Goal: Complete application form: Complete application form

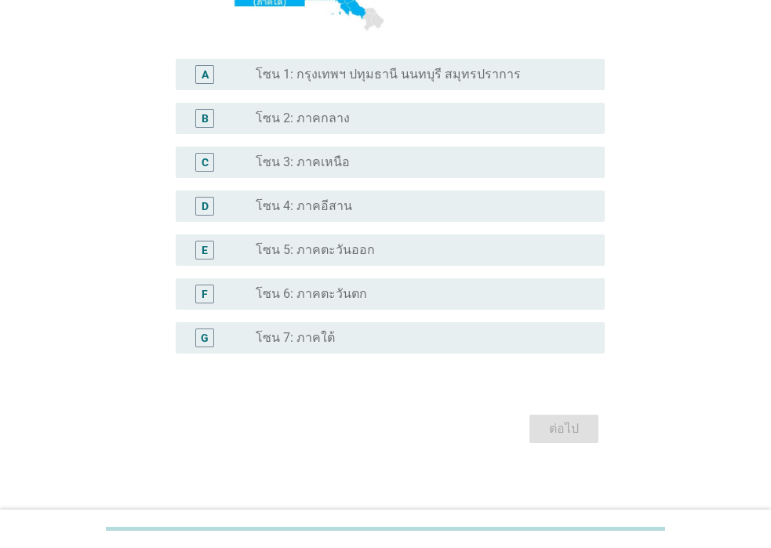
scroll to position [373, 0]
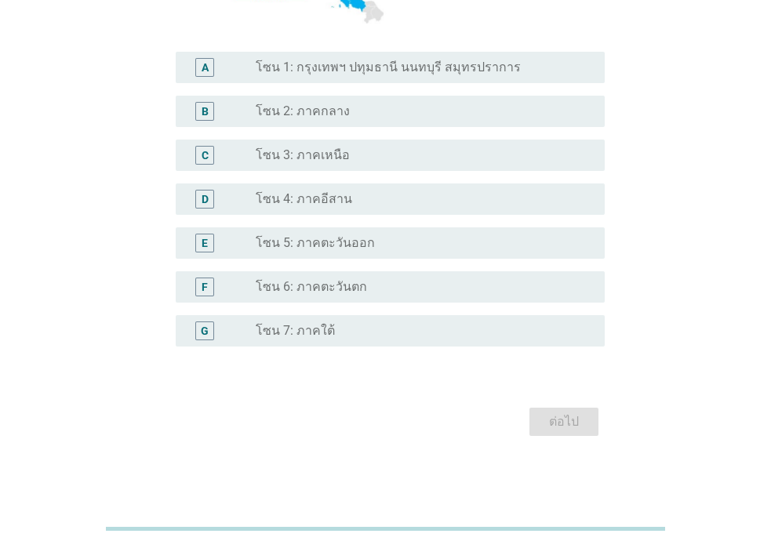
click at [354, 202] on div "radio_button_unchecked โซน 4: ภาคอีสาน" at bounding box center [418, 199] width 324 height 16
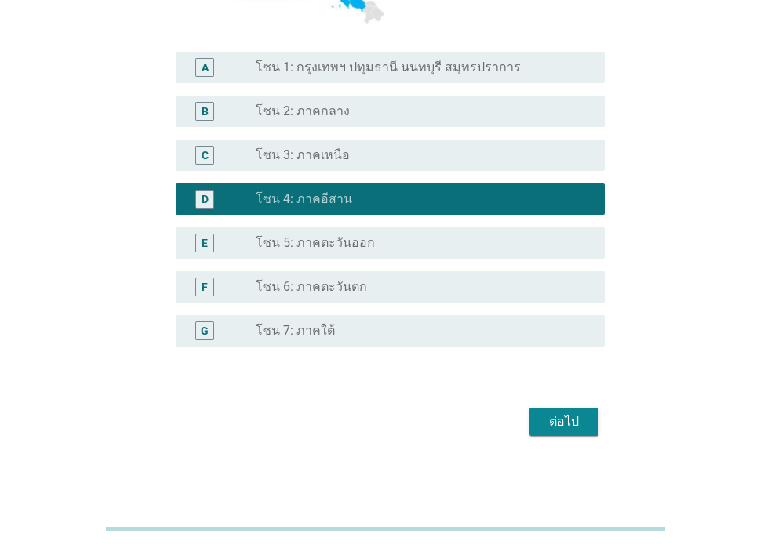
click at [578, 420] on div "ต่อไป" at bounding box center [564, 422] width 44 height 19
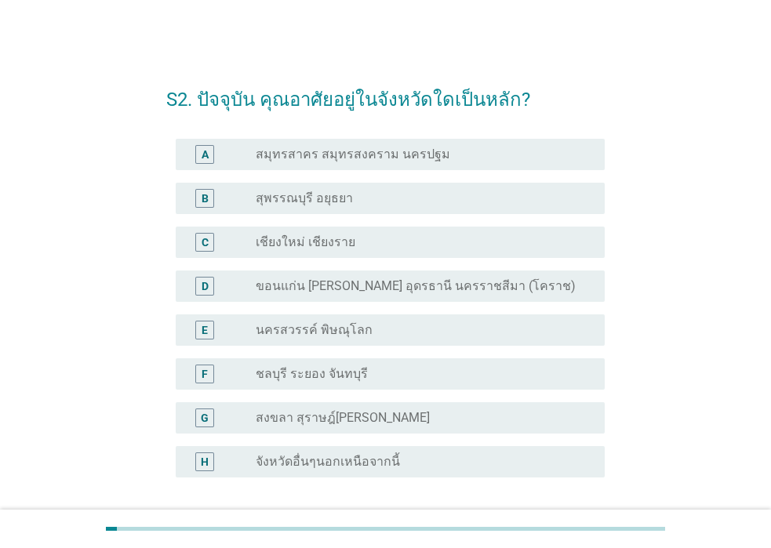
scroll to position [78, 0]
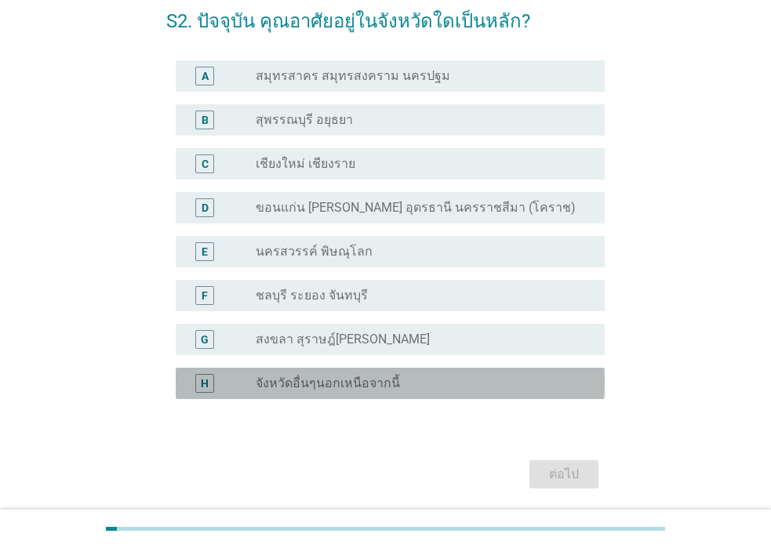
click at [411, 383] on div "radio_button_unchecked จังหวัดอื่นๆนอกเหนือจากนี้" at bounding box center [418, 384] width 324 height 16
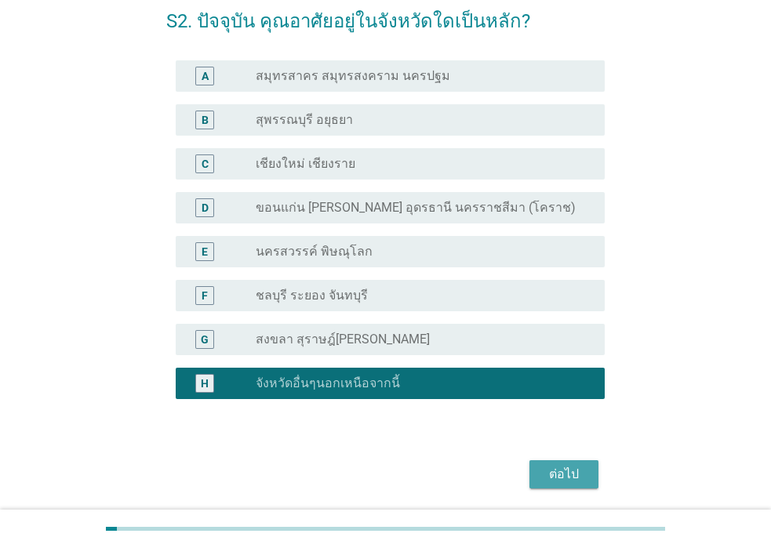
click at [584, 476] on div "ต่อไป" at bounding box center [564, 474] width 44 height 19
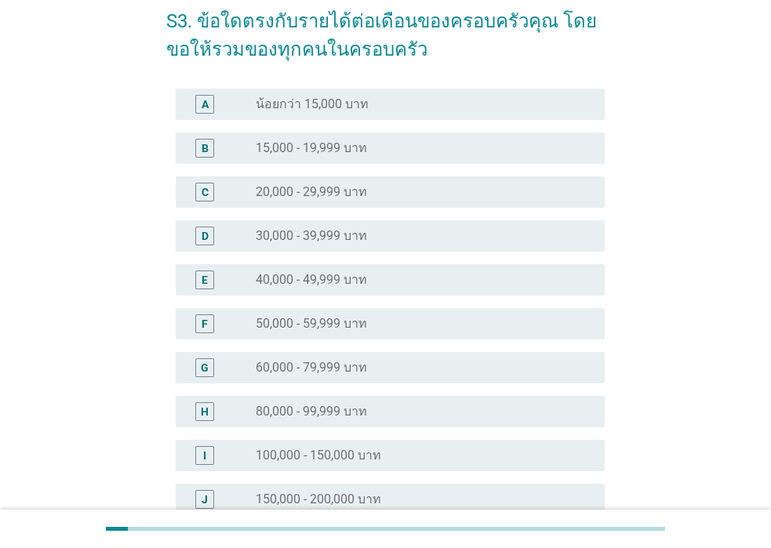
scroll to position [0, 0]
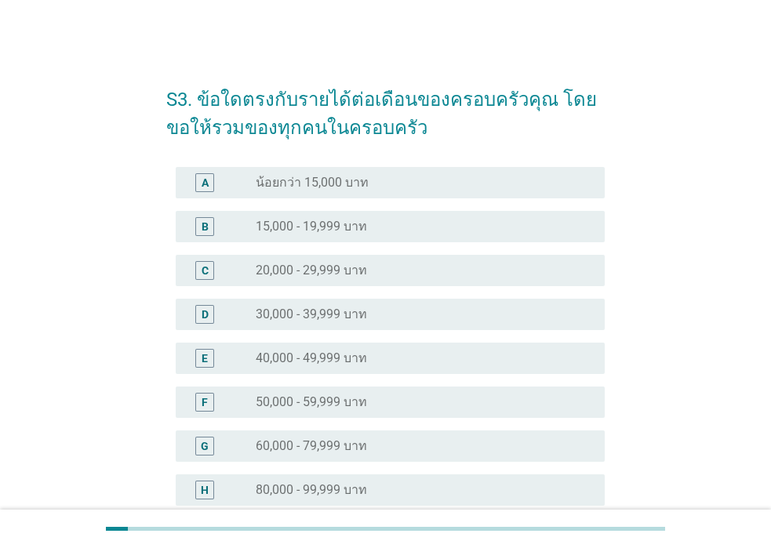
click at [384, 315] on div "radio_button_unchecked 30,000 - 39,999 บาท" at bounding box center [418, 315] width 324 height 16
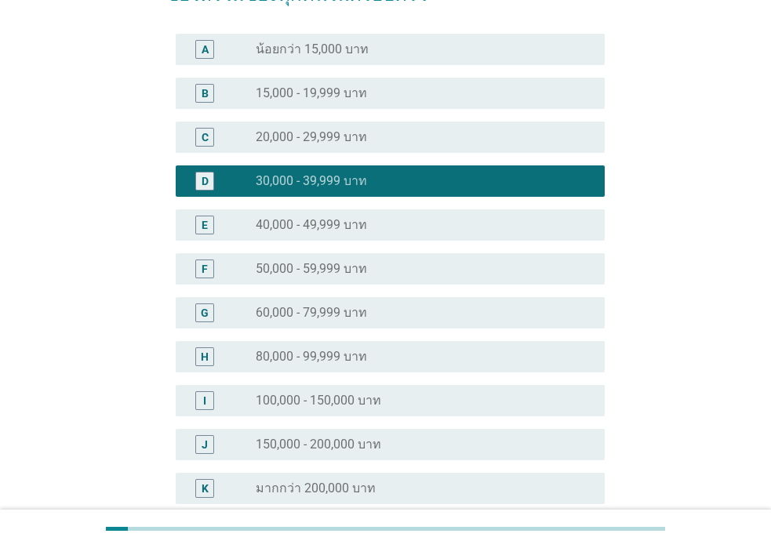
scroll to position [291, 0]
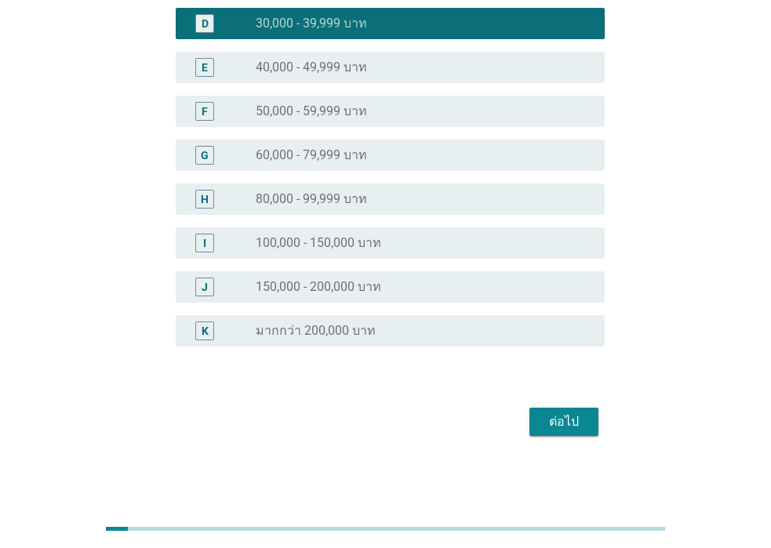
click at [565, 414] on div "ต่อไป" at bounding box center [564, 422] width 44 height 19
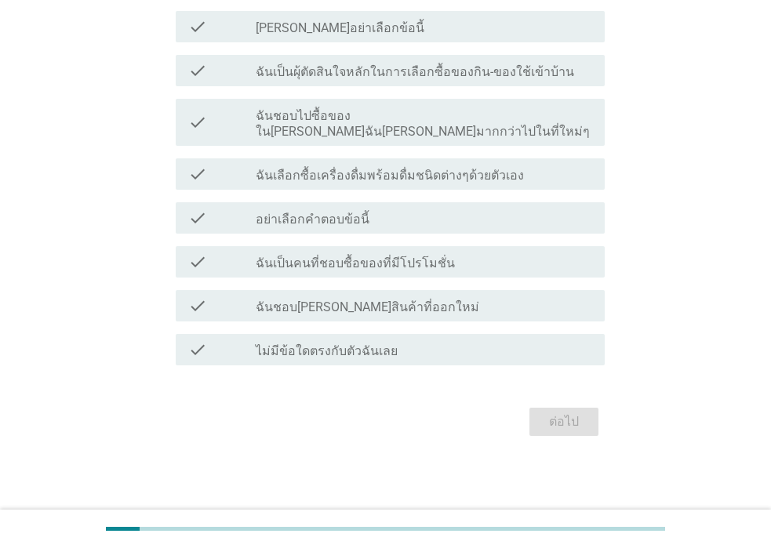
scroll to position [0, 0]
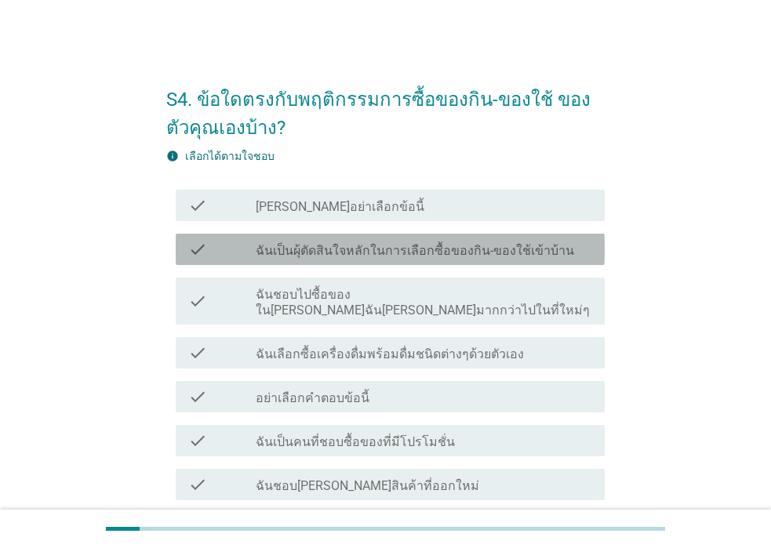
click at [474, 247] on label "ฉันเป็นผุ้ตัดสินใจหลักในการเลือกซื้อของกิน-ของใช้เข้าบ้าน" at bounding box center [415, 251] width 318 height 16
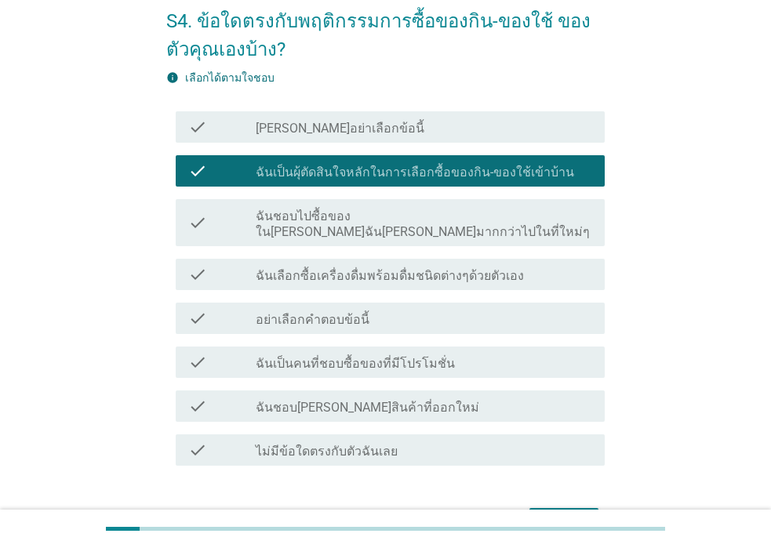
scroll to position [157, 0]
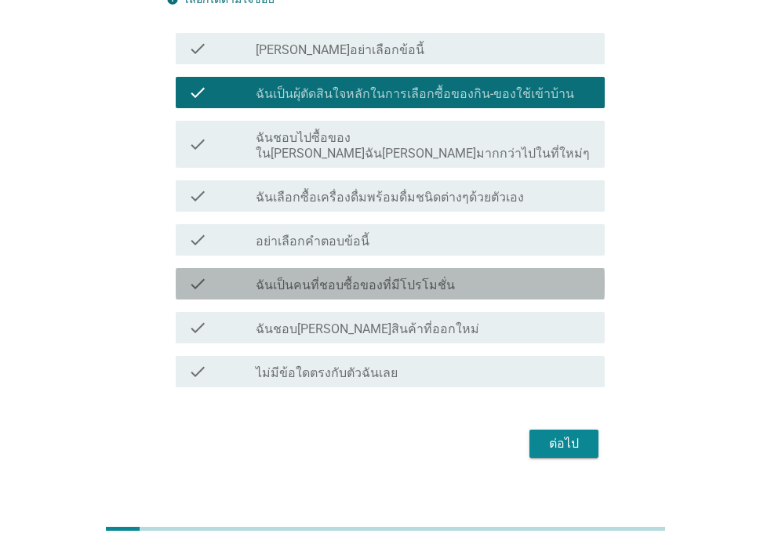
click at [442, 275] on div "check_box_outline_blank ฉันเป็นคนที่ชอบซื้อของที่มีโปรโมชั่น" at bounding box center [424, 284] width 337 height 19
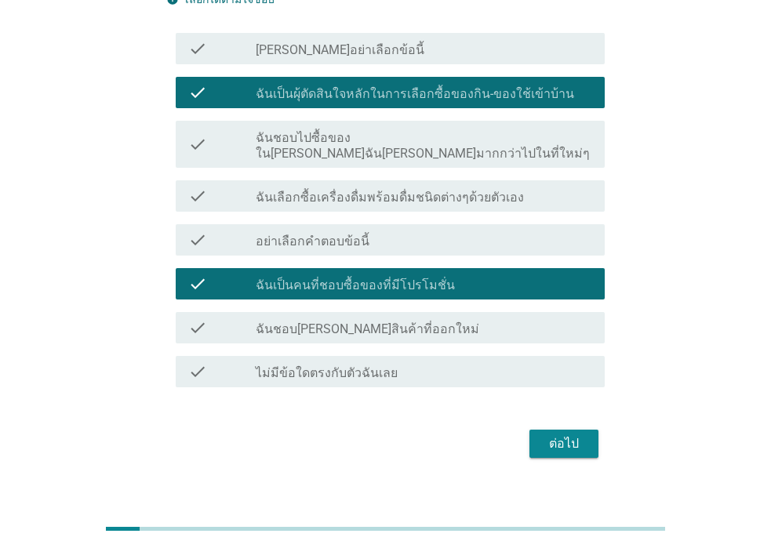
click at [460, 180] on div "check check_box_outline_blank ฉันเลือกซื้อเครื่องดื่มพร้อมดื่มชนิดต่างๆด้วยตัวเ…" at bounding box center [390, 195] width 429 height 31
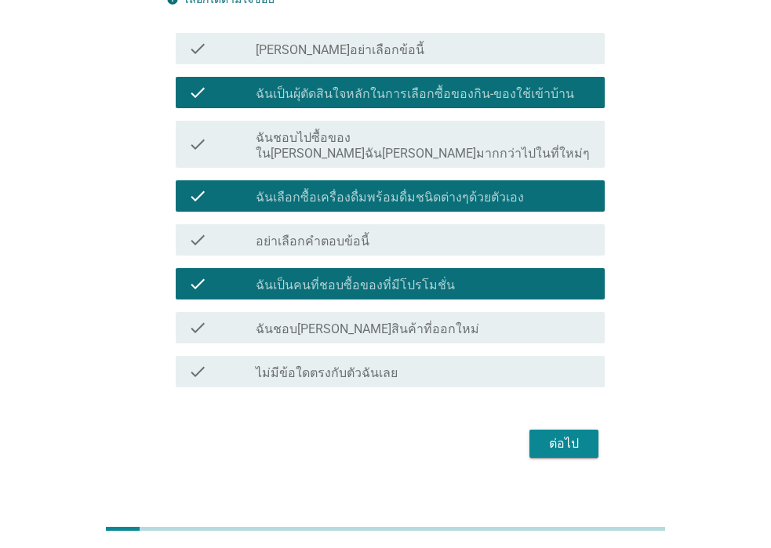
click at [555, 435] on div "ต่อไป" at bounding box center [564, 444] width 44 height 19
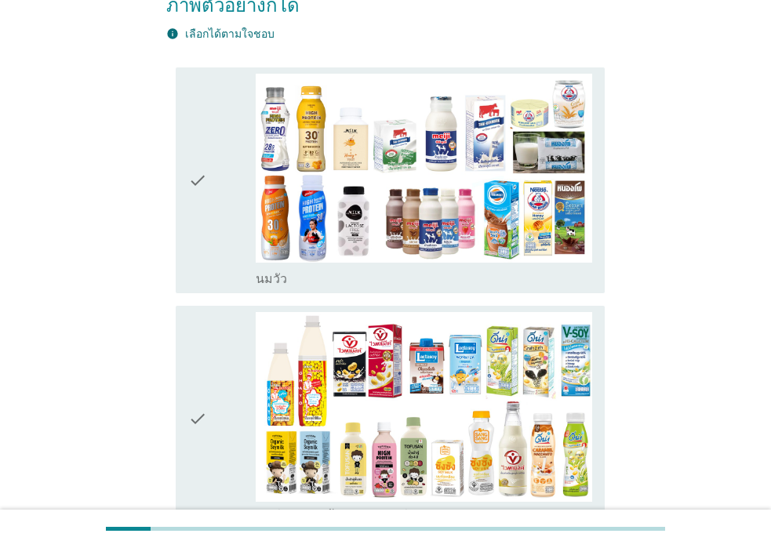
scroll to position [471, 0]
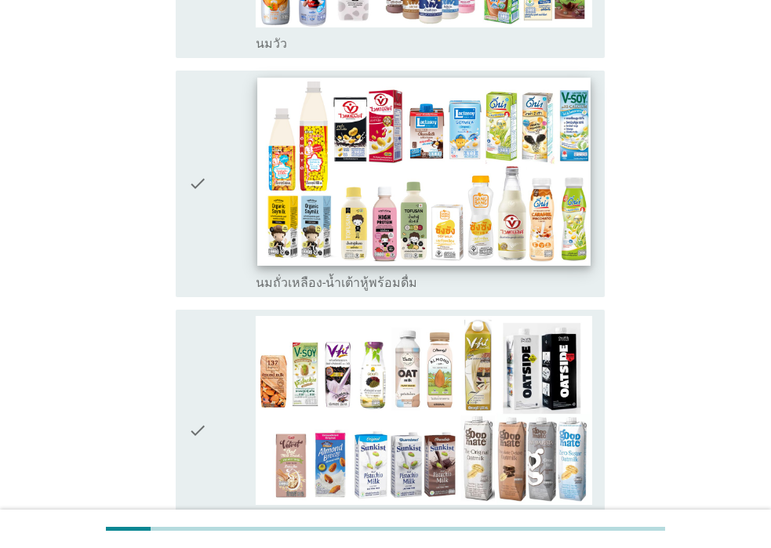
click at [330, 204] on img at bounding box center [423, 171] width 333 height 187
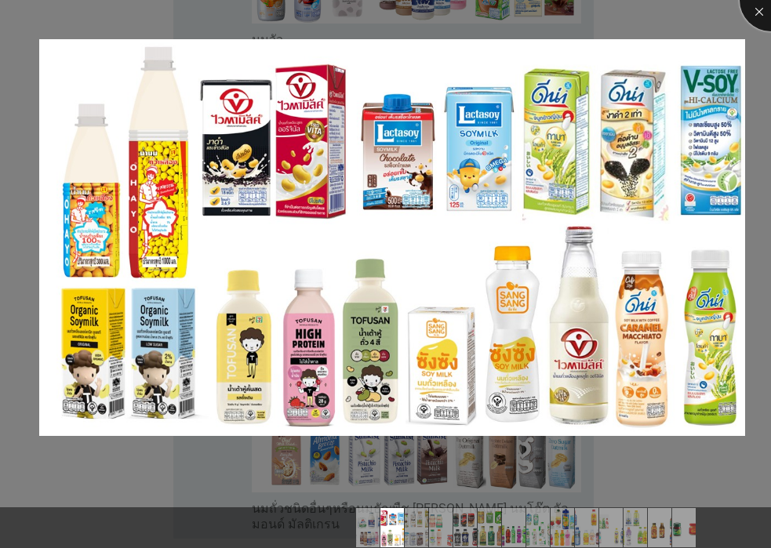
click at [757, 13] on div at bounding box center [771, 0] width 63 height 63
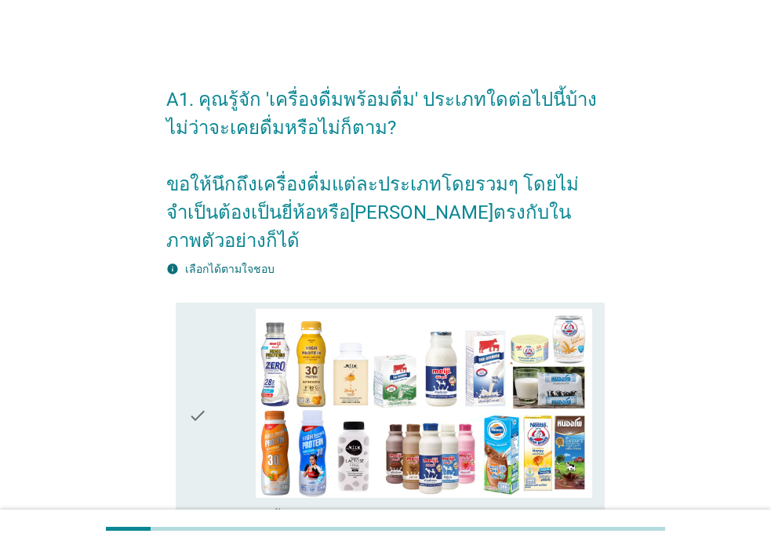
scroll to position [171, 0]
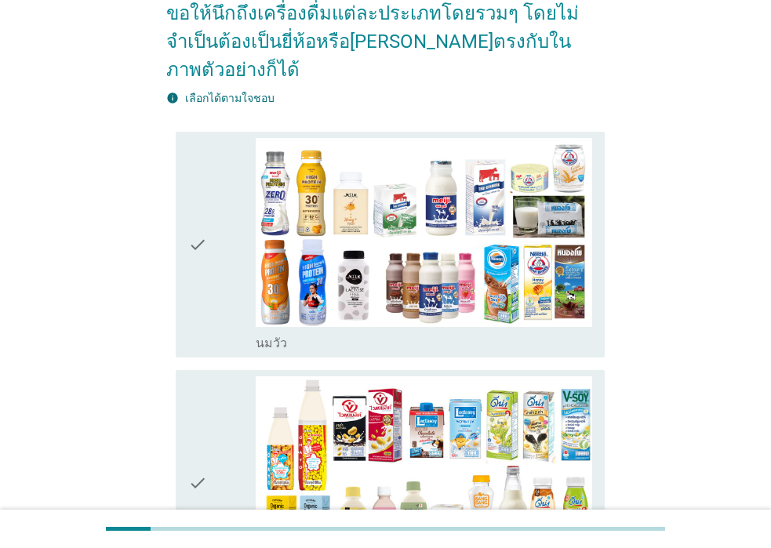
click at [209, 423] on div "check" at bounding box center [221, 484] width 67 height 214
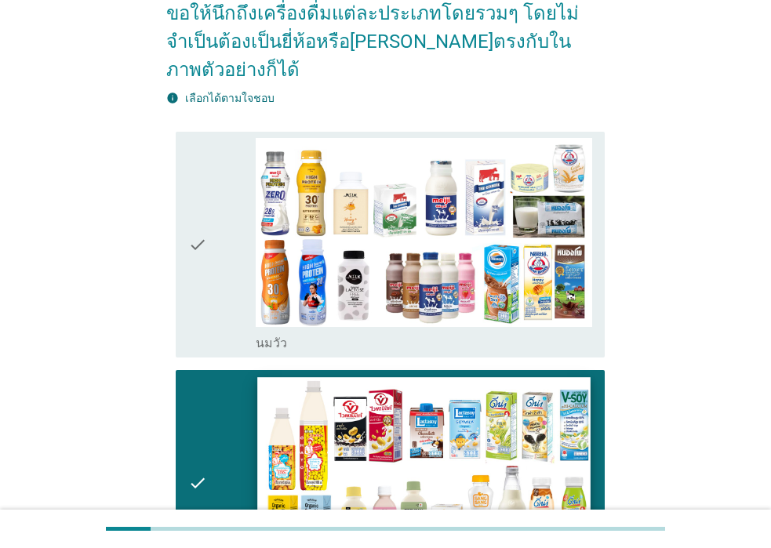
scroll to position [485, 0]
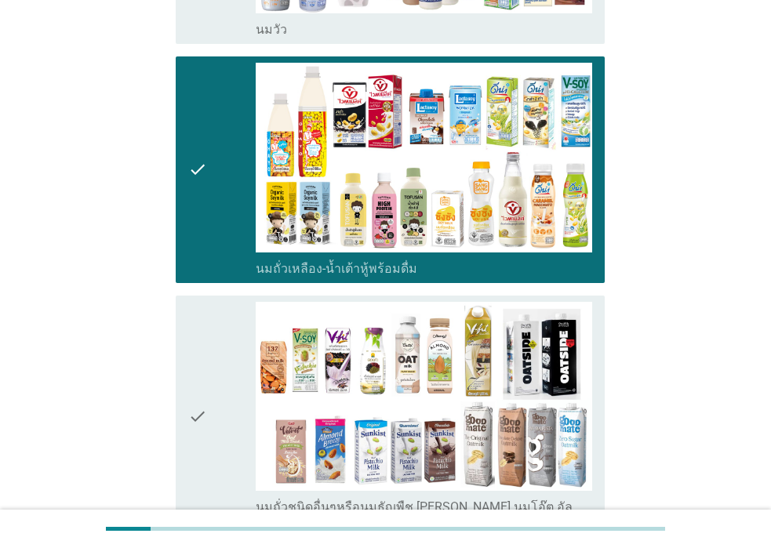
click at [222, 434] on div "check" at bounding box center [221, 417] width 67 height 230
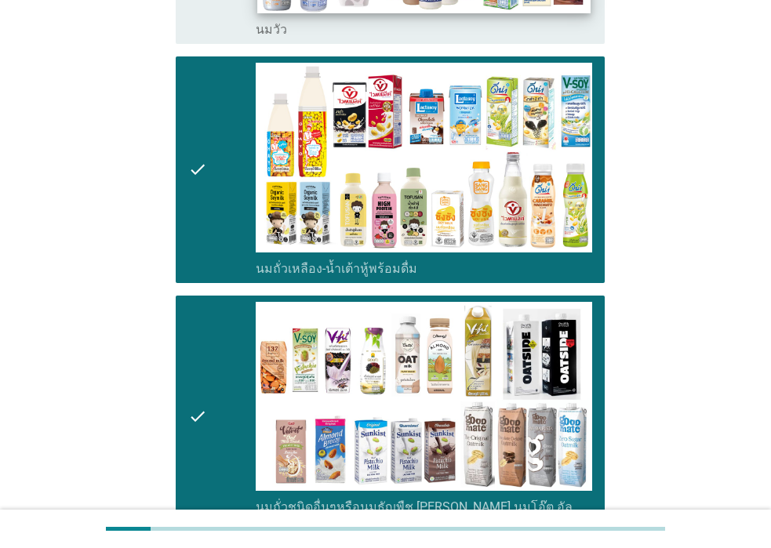
scroll to position [328, 0]
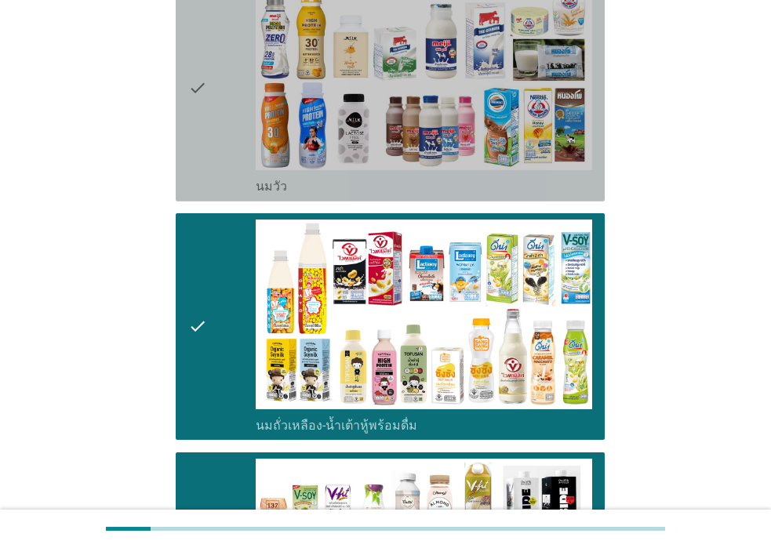
click at [224, 143] on div "check" at bounding box center [221, 88] width 67 height 214
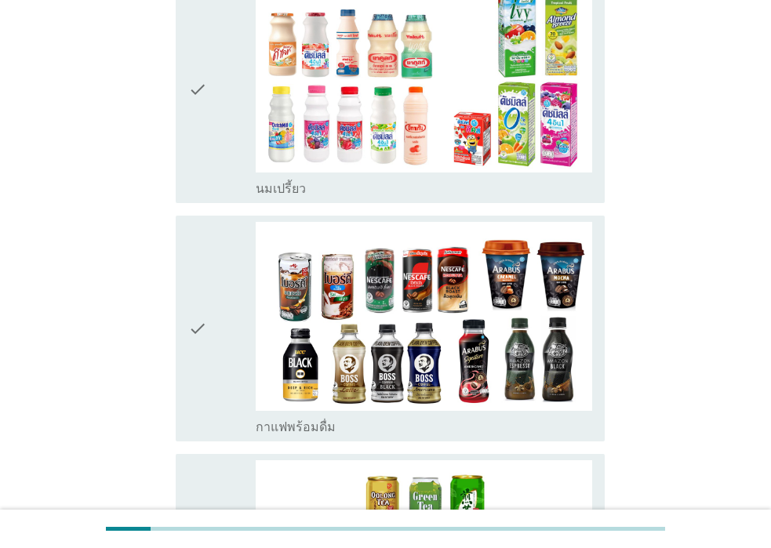
scroll to position [1138, 0]
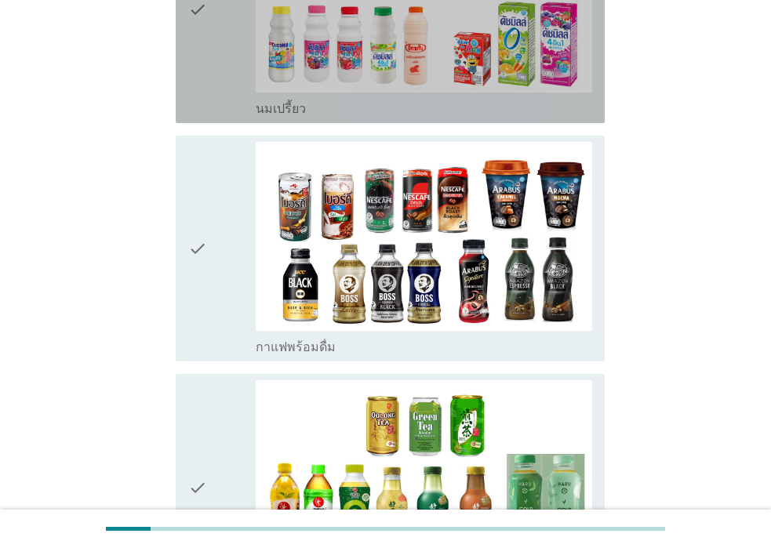
click at [214, 39] on div "check" at bounding box center [221, 10] width 67 height 214
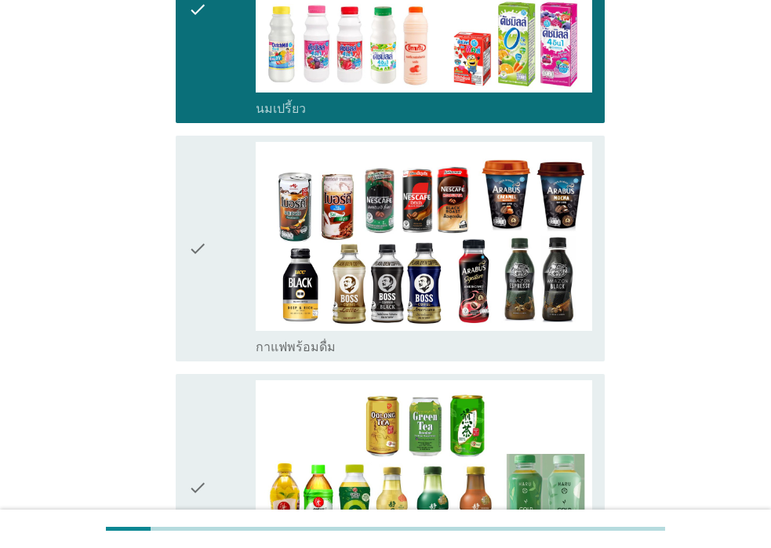
click at [195, 422] on icon "check" at bounding box center [197, 487] width 19 height 214
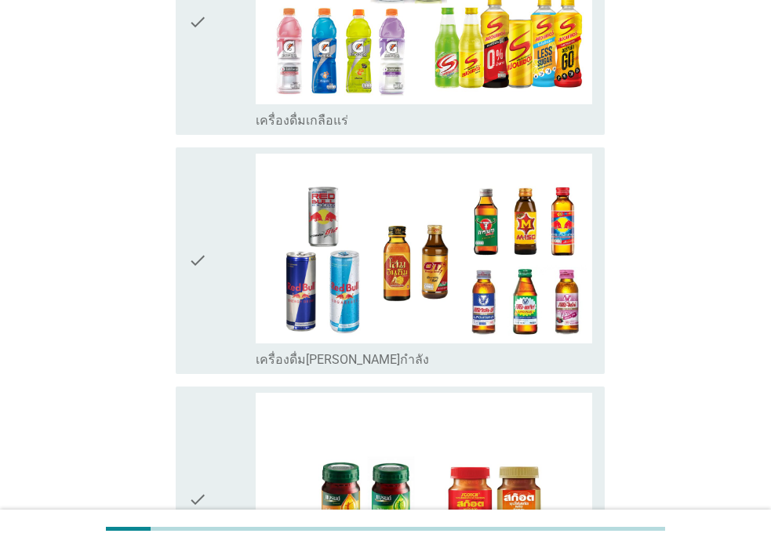
scroll to position [3285, 0]
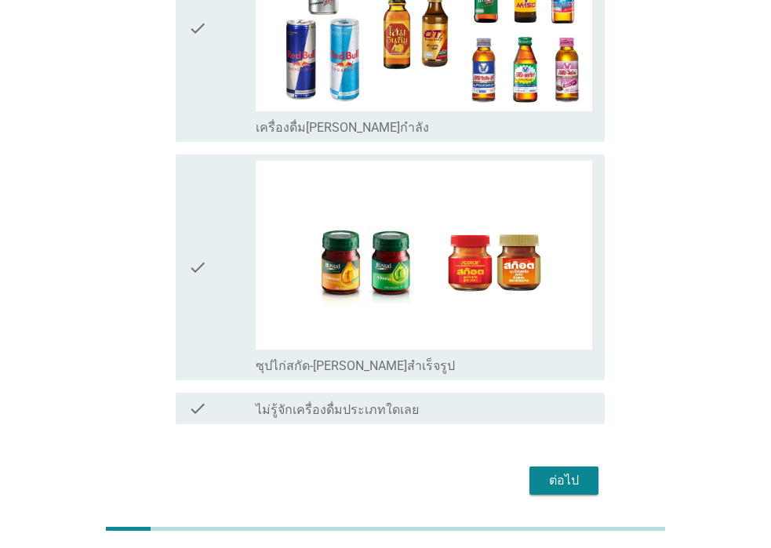
click at [550, 471] on div "ต่อไป" at bounding box center [564, 480] width 44 height 19
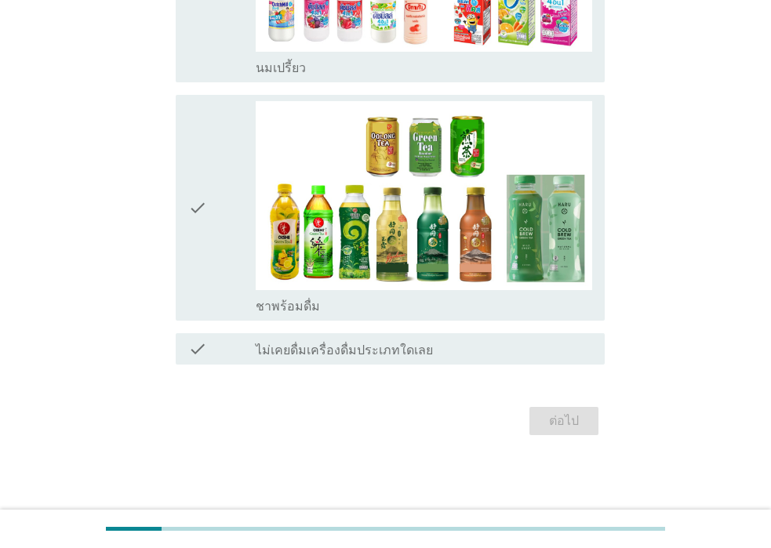
scroll to position [0, 0]
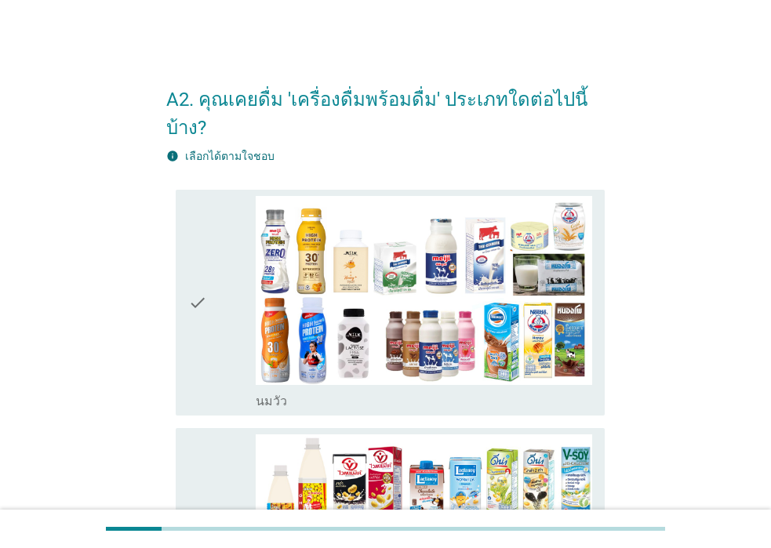
click at [229, 334] on div "check" at bounding box center [221, 303] width 67 height 214
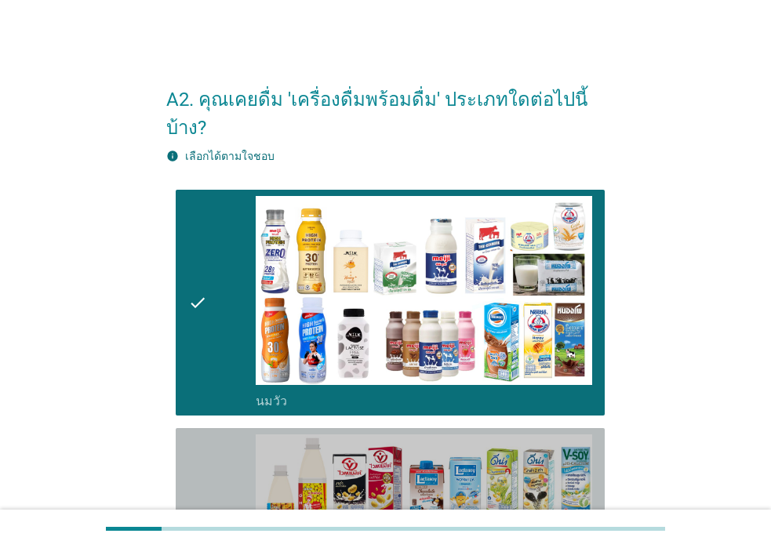
click at [223, 472] on div "check" at bounding box center [221, 542] width 67 height 214
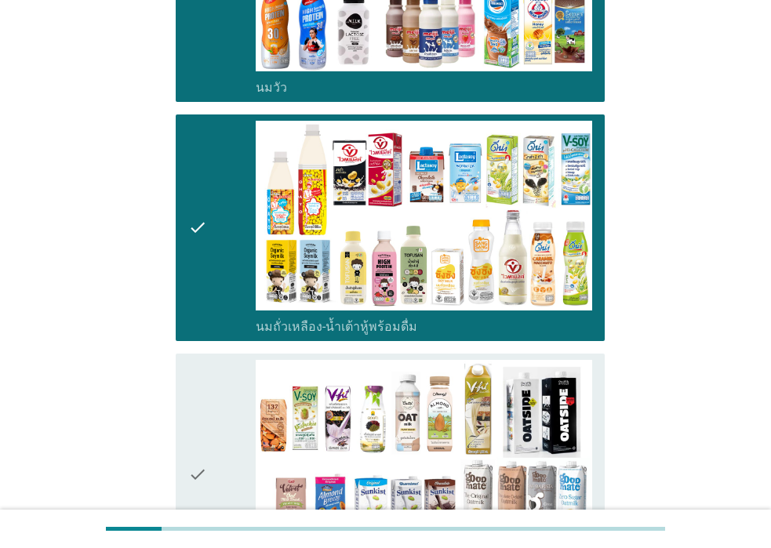
scroll to position [392, 0]
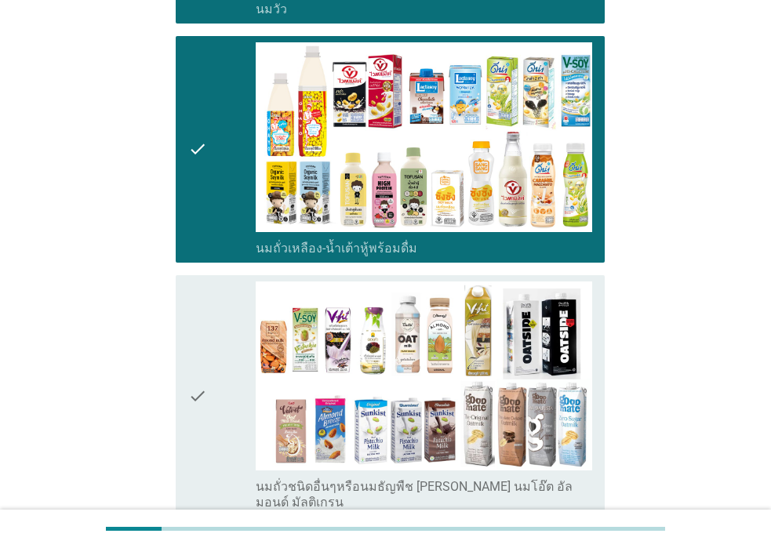
click at [198, 422] on icon "check" at bounding box center [197, 397] width 19 height 230
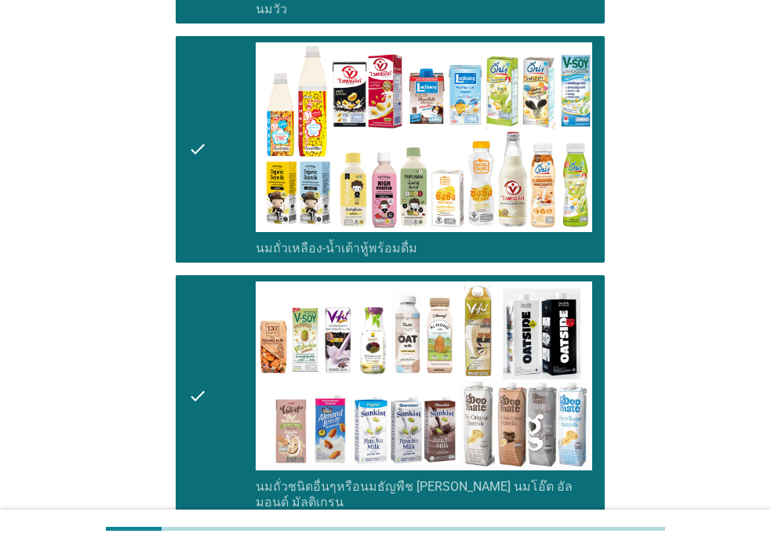
scroll to position [706, 0]
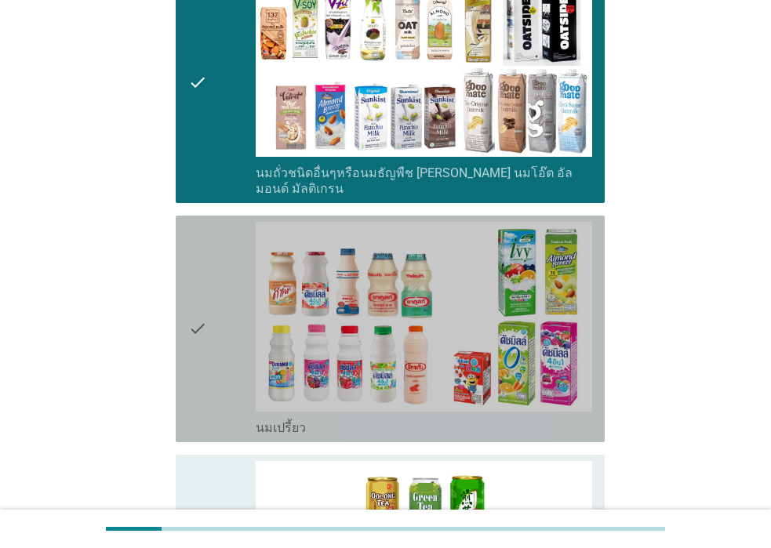
click at [209, 362] on div "check" at bounding box center [221, 329] width 67 height 214
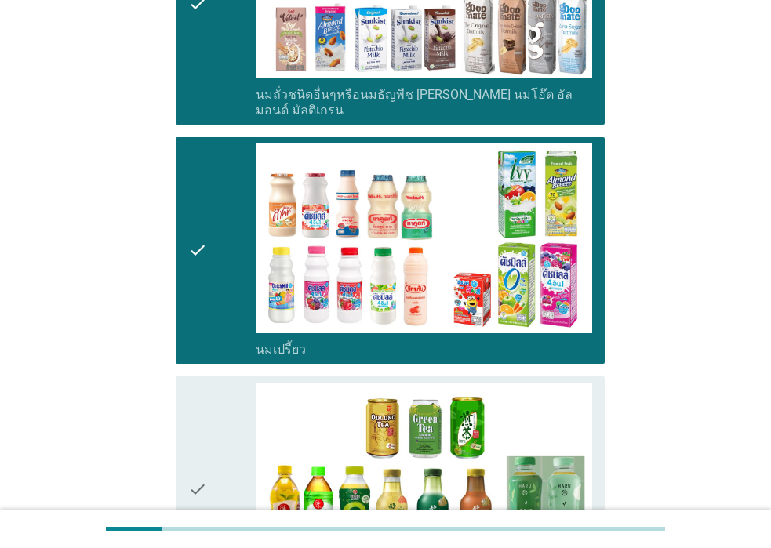
scroll to position [941, 0]
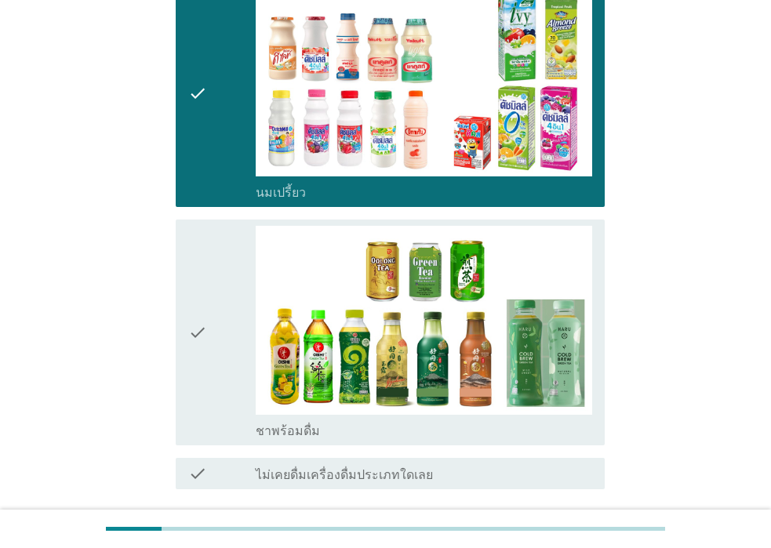
click at [208, 358] on div "check" at bounding box center [221, 333] width 67 height 214
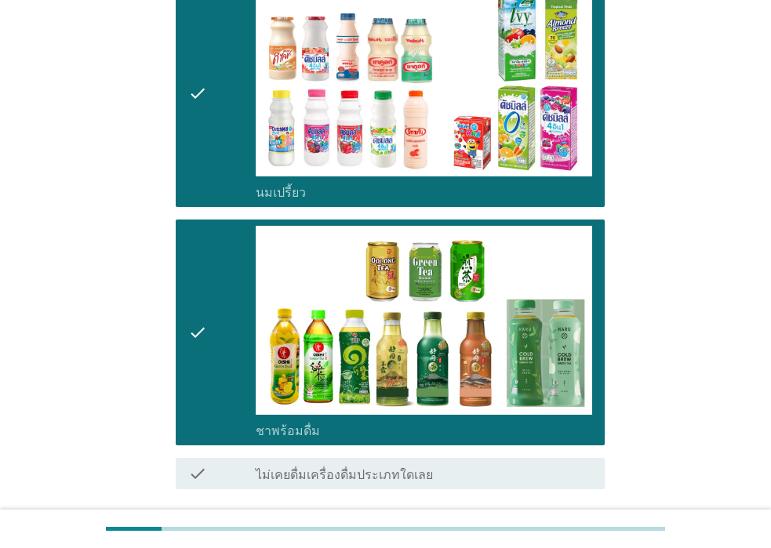
click at [574, 537] on div "ต่อไป" at bounding box center [564, 546] width 44 height 19
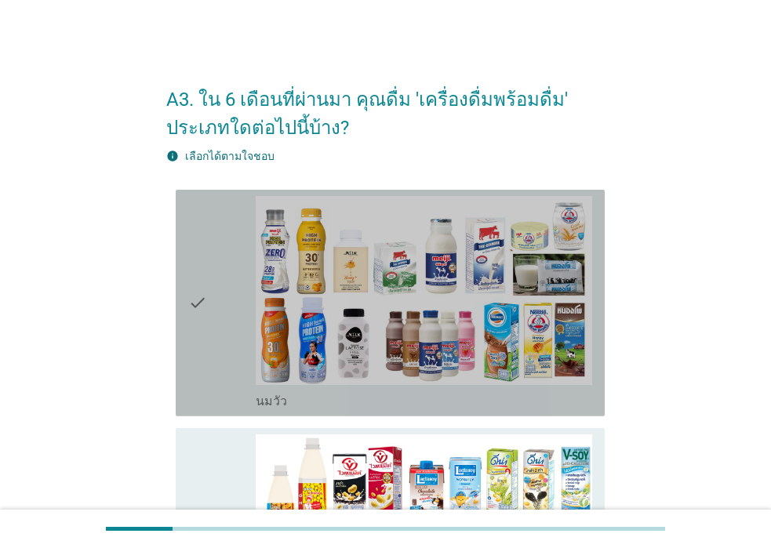
click at [226, 373] on div "check" at bounding box center [221, 303] width 67 height 214
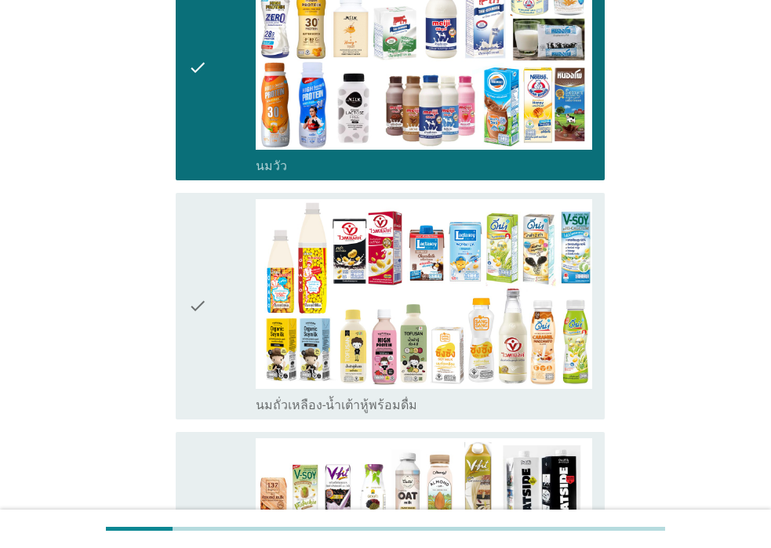
scroll to position [235, 0]
click at [202, 310] on icon "check" at bounding box center [197, 306] width 19 height 214
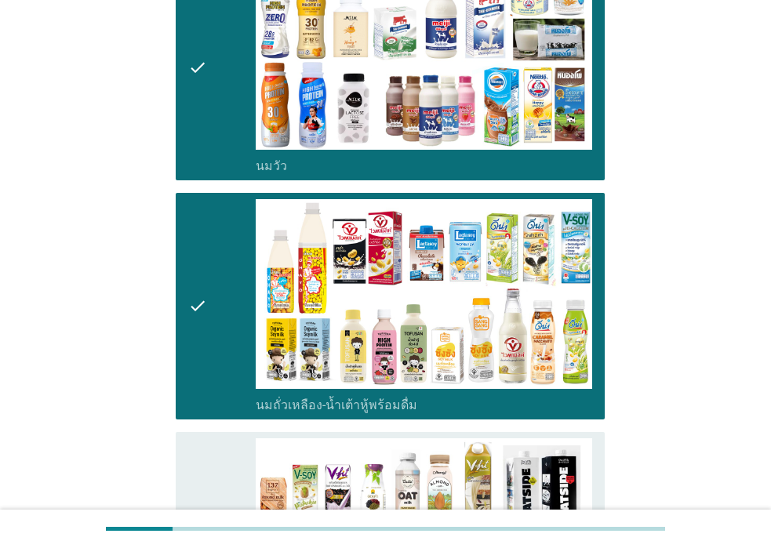
click at [205, 457] on icon "check" at bounding box center [197, 553] width 19 height 230
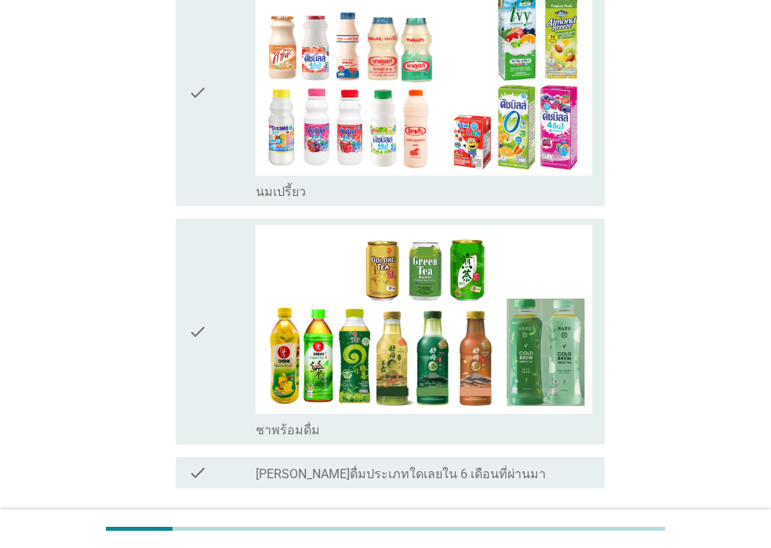
scroll to position [949, 0]
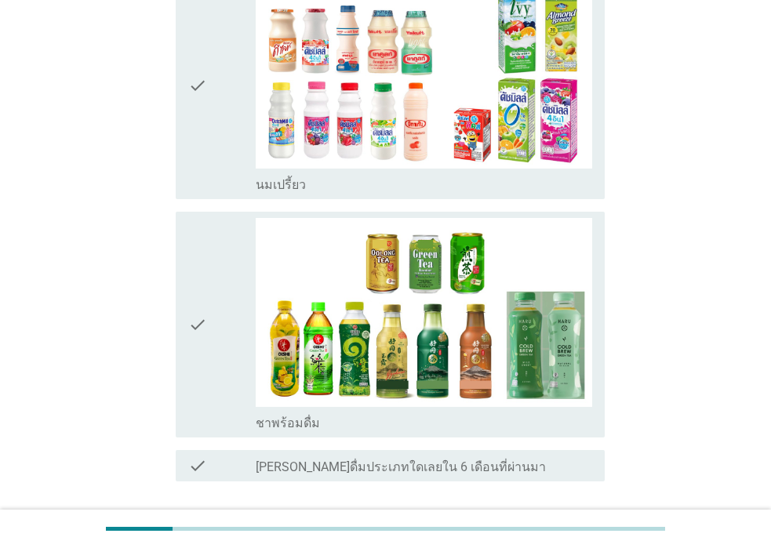
click at [237, 169] on div "check" at bounding box center [221, 86] width 67 height 214
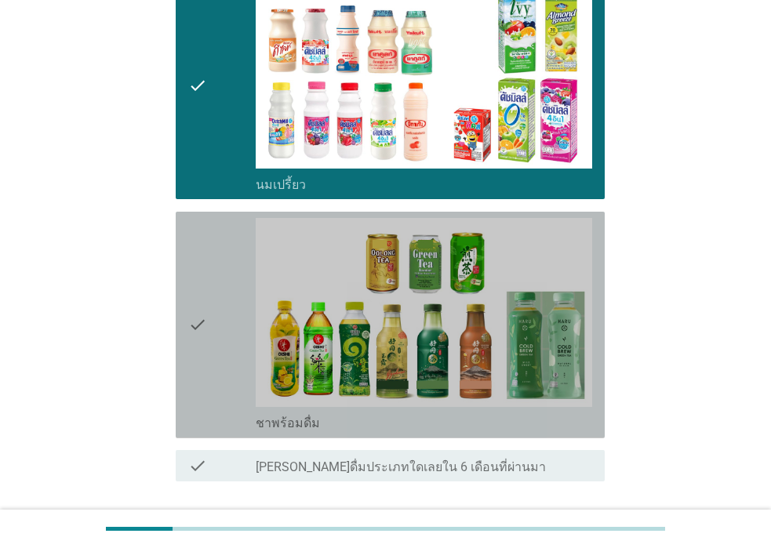
click at [231, 249] on div "check" at bounding box center [221, 325] width 67 height 214
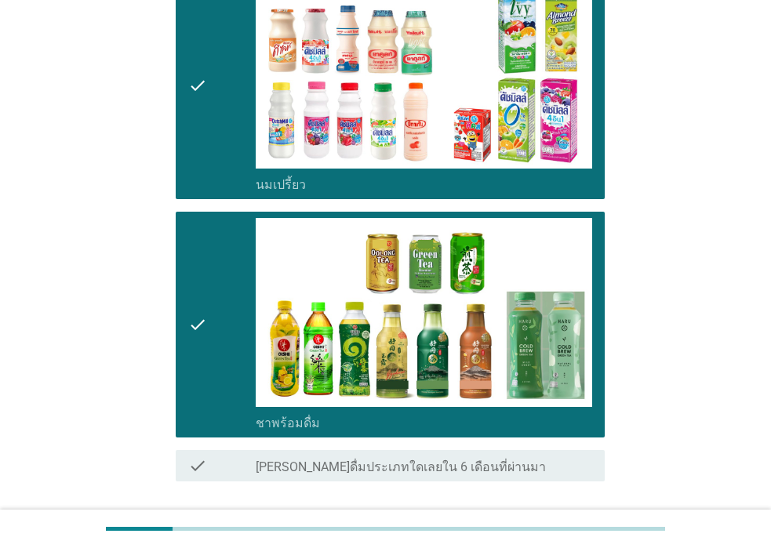
scroll to position [1050, 0]
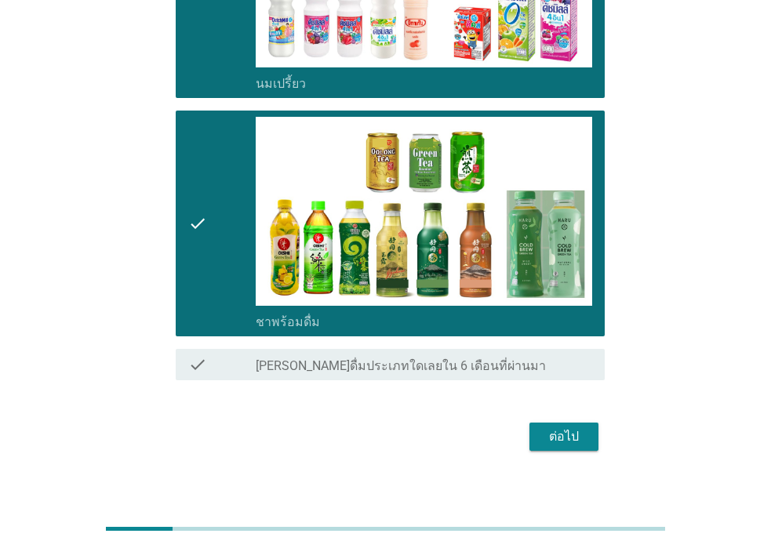
click at [583, 428] on div "ต่อไป" at bounding box center [564, 437] width 44 height 19
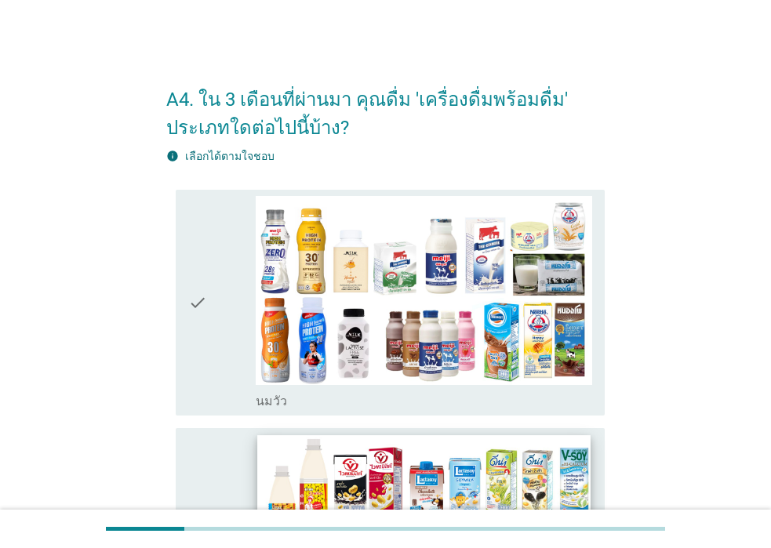
scroll to position [314, 0]
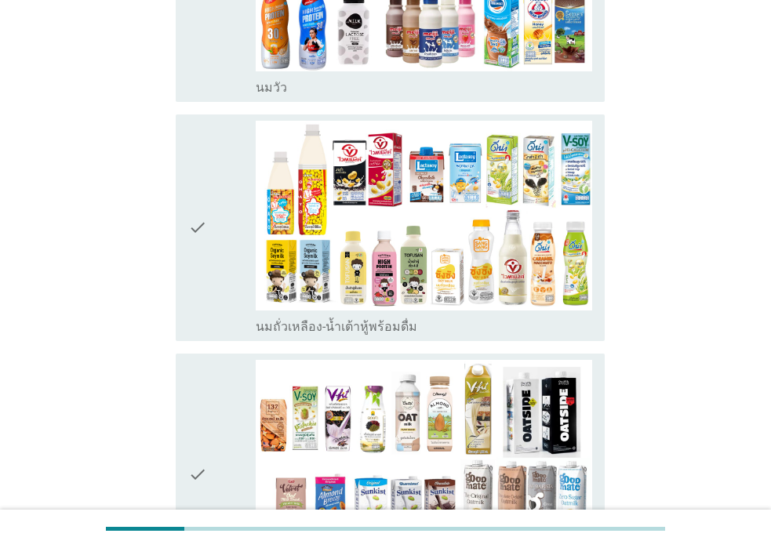
drag, startPoint x: 203, startPoint y: 432, endPoint x: 198, endPoint y: 351, distance: 81.7
click at [202, 431] on icon "check" at bounding box center [197, 475] width 19 height 230
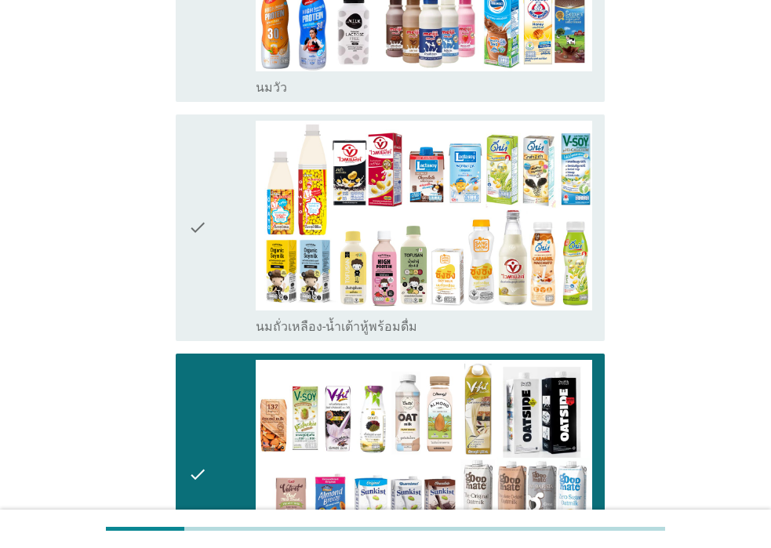
click at [220, 176] on div "check" at bounding box center [221, 228] width 67 height 214
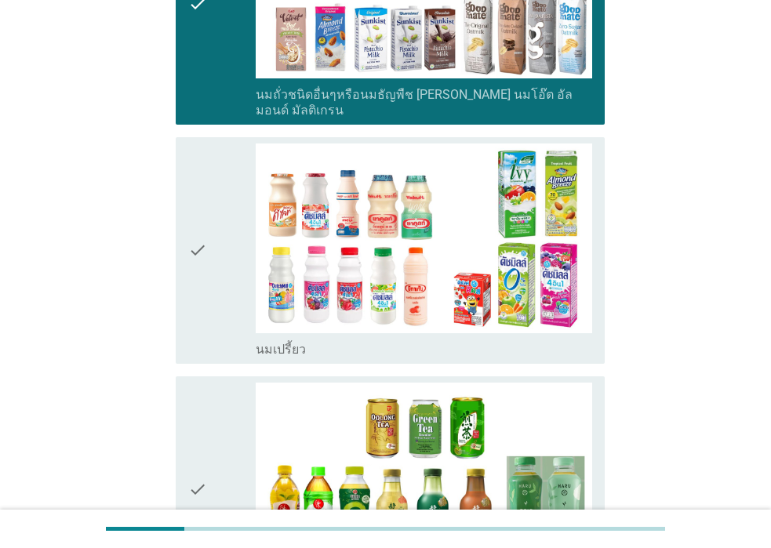
scroll to position [941, 0]
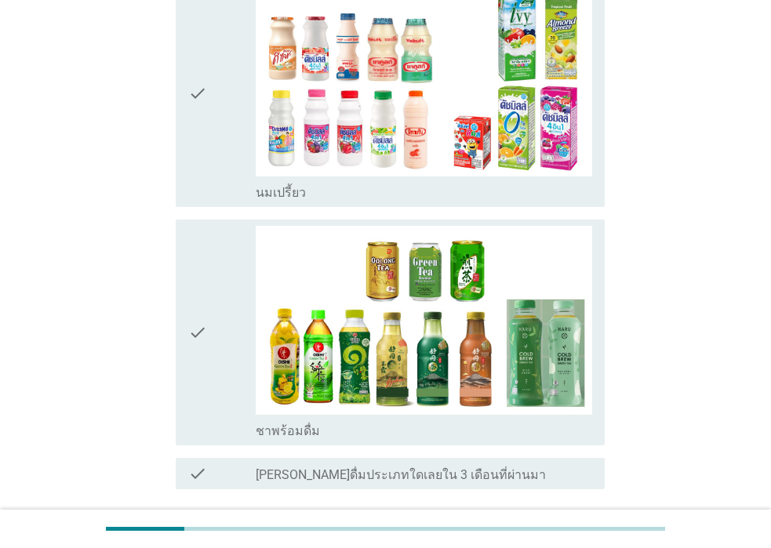
click at [210, 130] on div "check" at bounding box center [221, 94] width 67 height 214
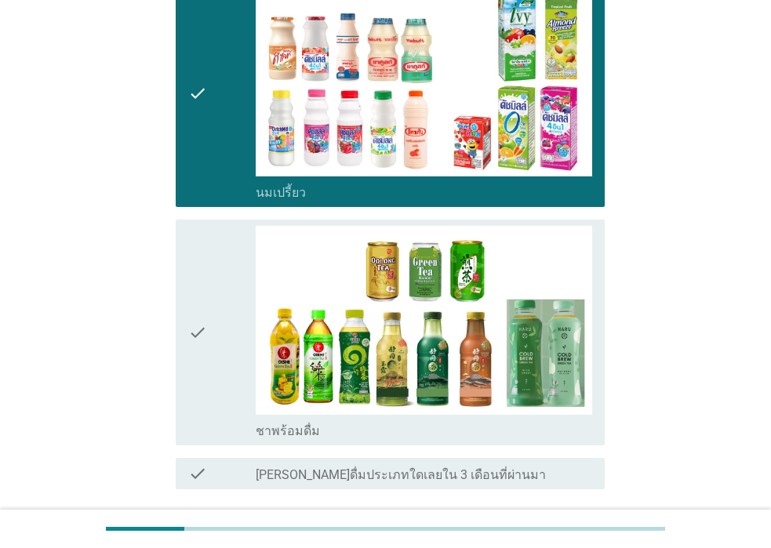
click at [227, 278] on div "check" at bounding box center [221, 333] width 67 height 214
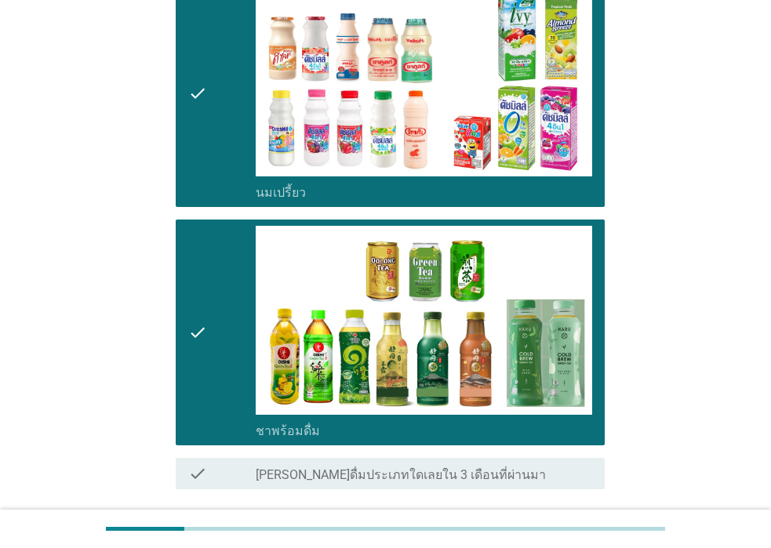
scroll to position [1050, 0]
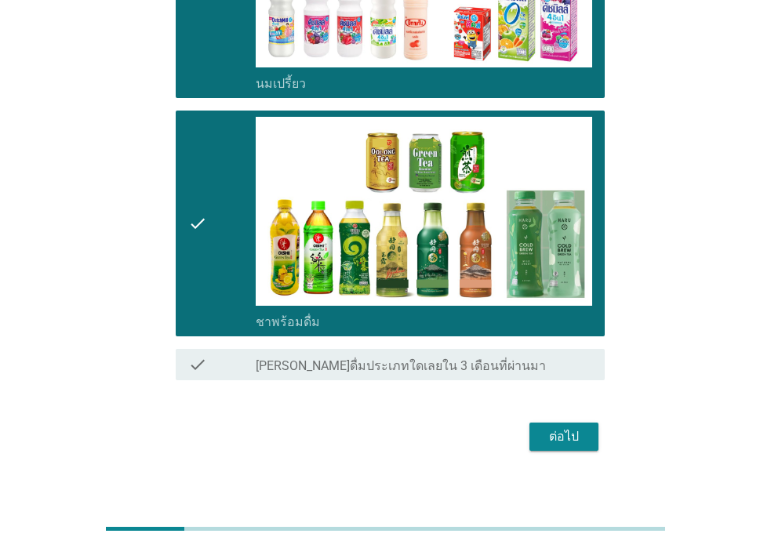
click at [544, 428] on div "ต่อไป" at bounding box center [564, 437] width 44 height 19
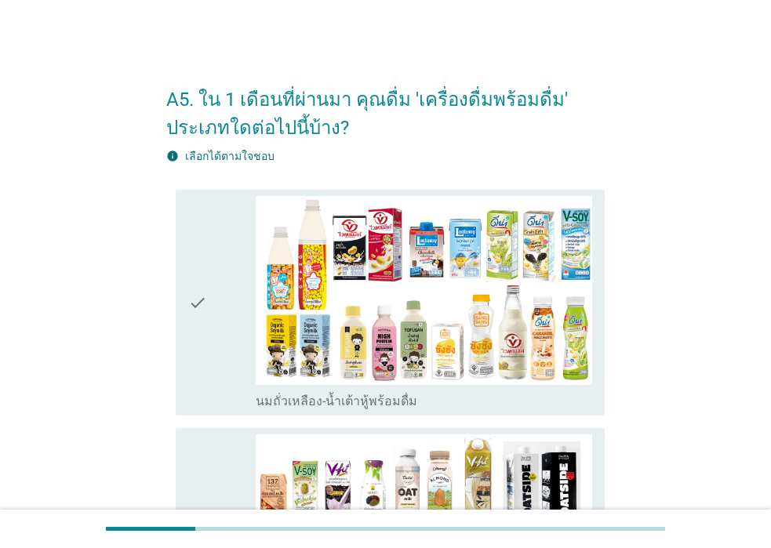
scroll to position [235, 0]
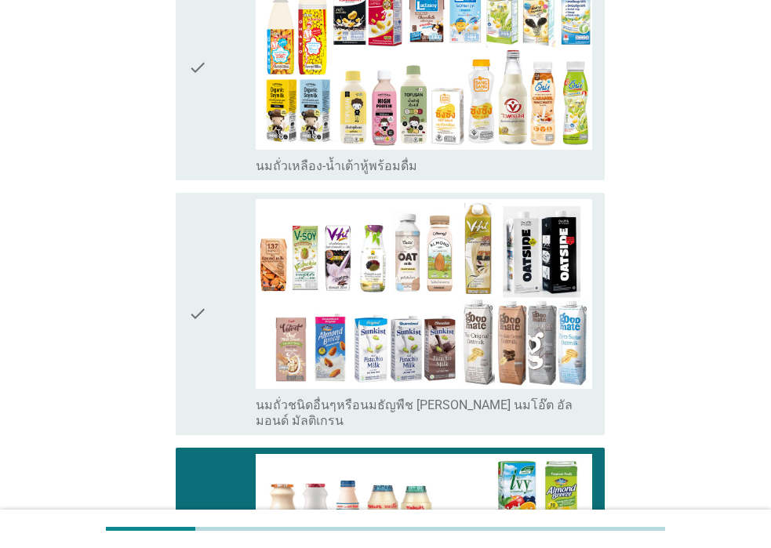
scroll to position [549, 0]
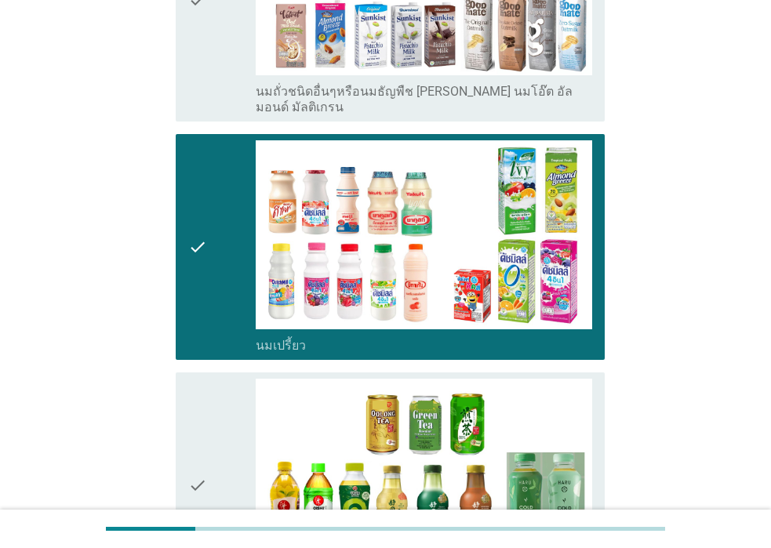
click at [211, 478] on div "check" at bounding box center [221, 486] width 67 height 214
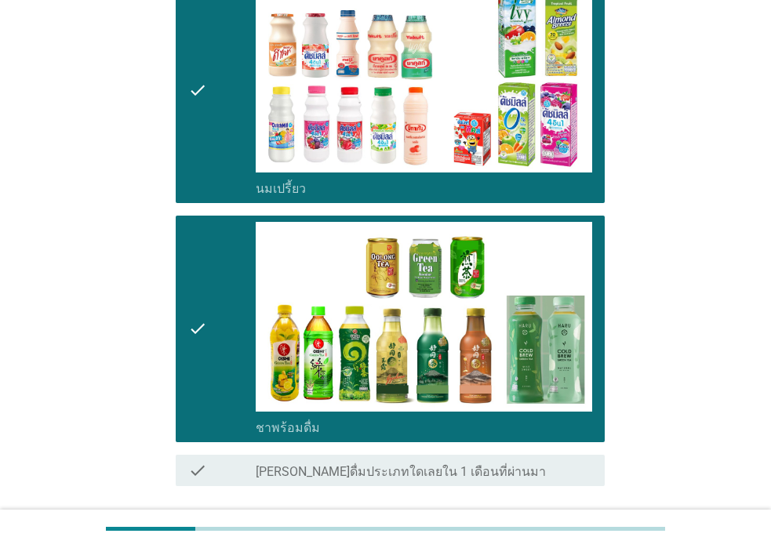
scroll to position [811, 0]
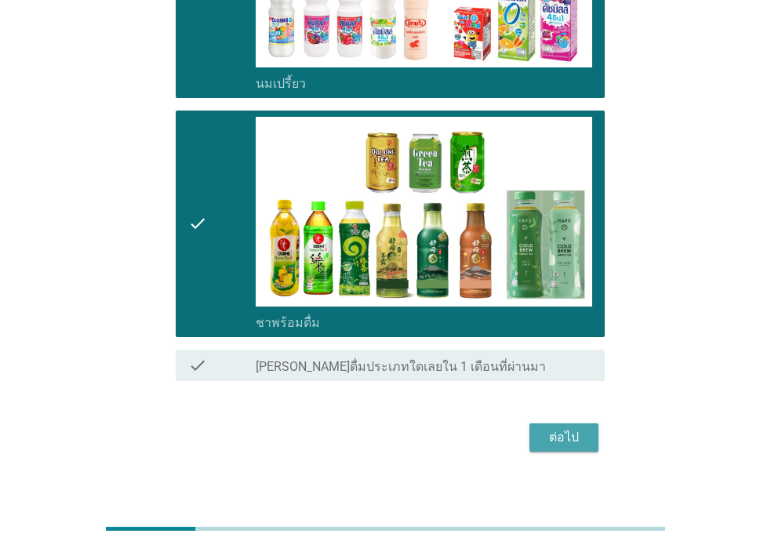
click at [565, 428] on div "ต่อไป" at bounding box center [564, 437] width 44 height 19
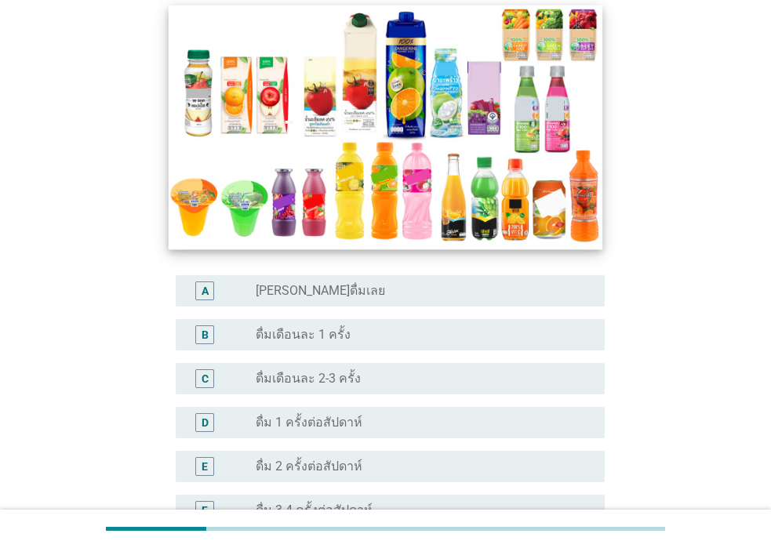
scroll to position [314, 0]
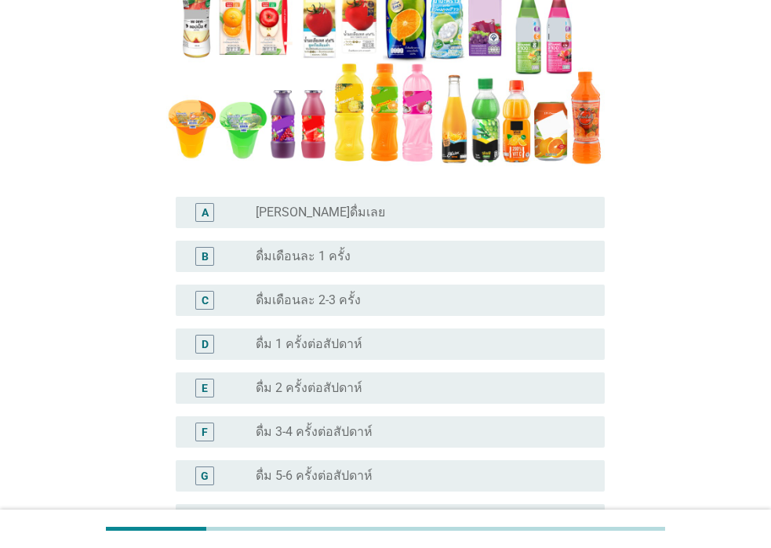
click at [417, 323] on div "D radio_button_unchecked ดื่ม 1 ครั้งต่อสัปดาห์" at bounding box center [385, 344] width 438 height 44
click at [417, 276] on div "B radio_button_unchecked ดื่มเดือนละ 1 ครั้ง" at bounding box center [385, 257] width 438 height 44
click at [450, 342] on div "radio_button_unchecked ดื่ม 1 ครั้งต่อสัปดาห์" at bounding box center [418, 345] width 324 height 16
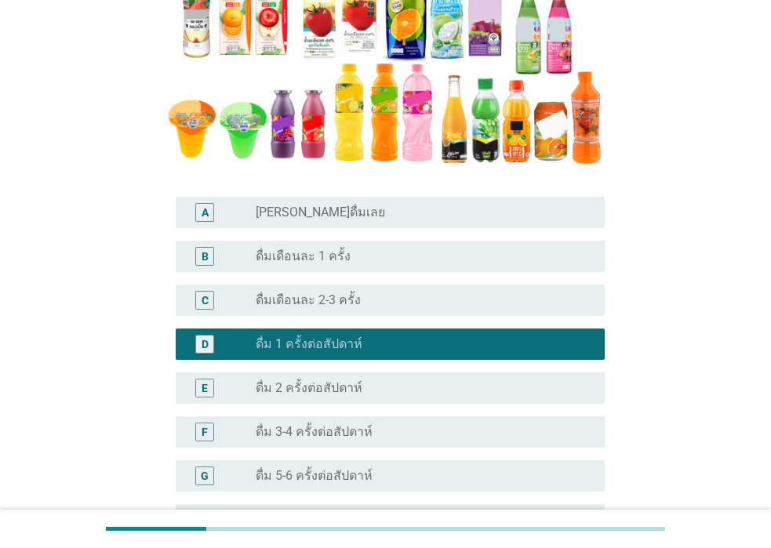
scroll to position [469, 0]
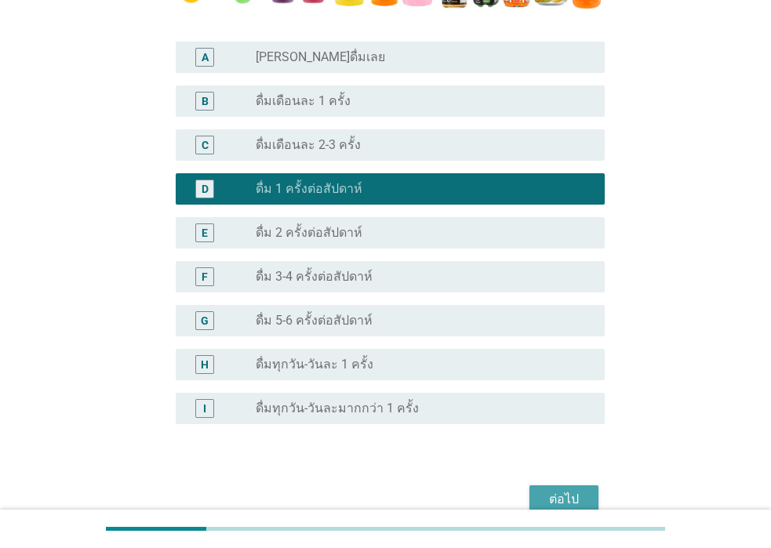
click at [562, 493] on div "ต่อไป" at bounding box center [564, 499] width 44 height 19
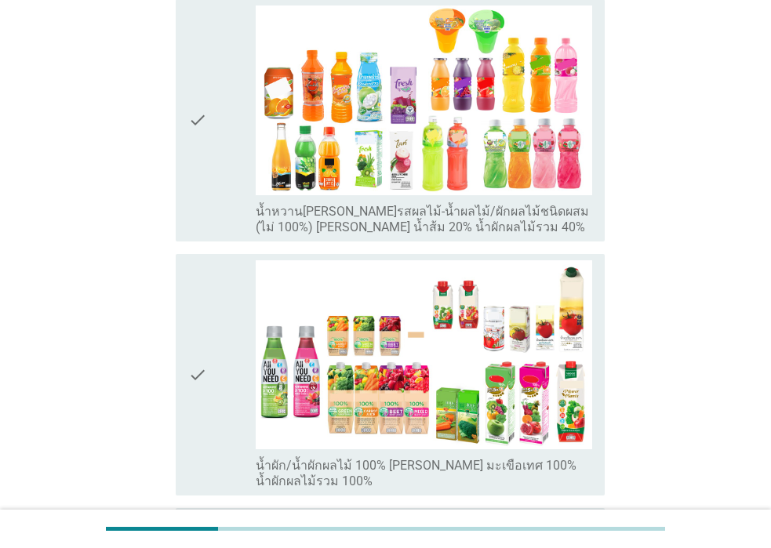
scroll to position [591, 0]
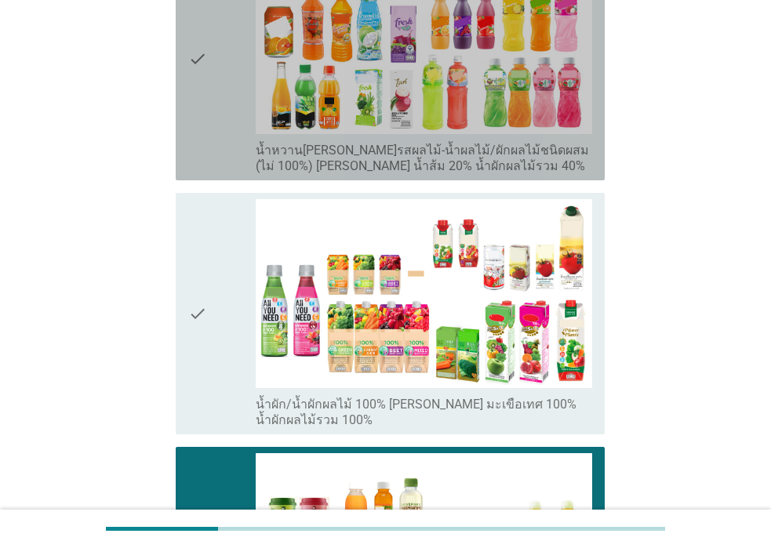
click at [212, 93] on div "check" at bounding box center [221, 59] width 67 height 230
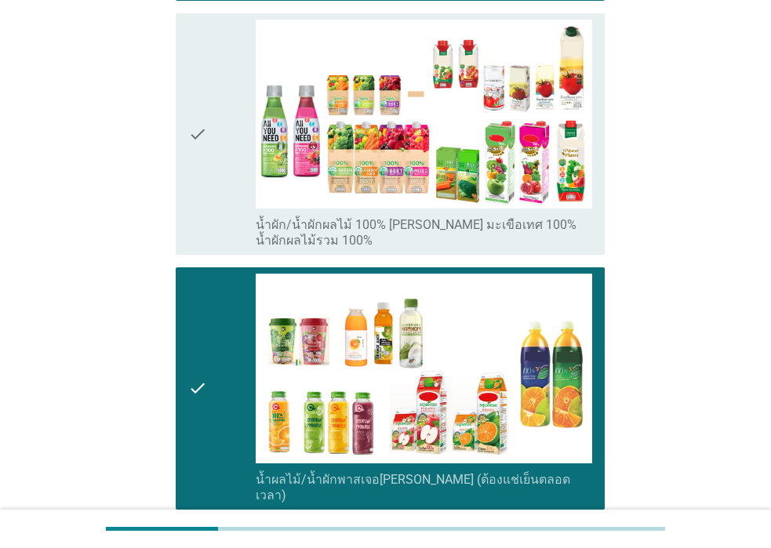
scroll to position [943, 0]
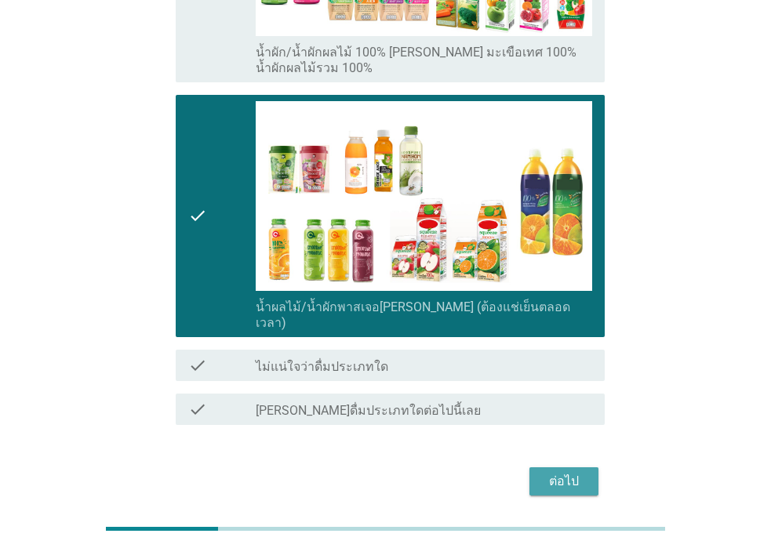
click at [568, 472] on div "ต่อไป" at bounding box center [564, 481] width 44 height 19
